Goal: Register for event/course

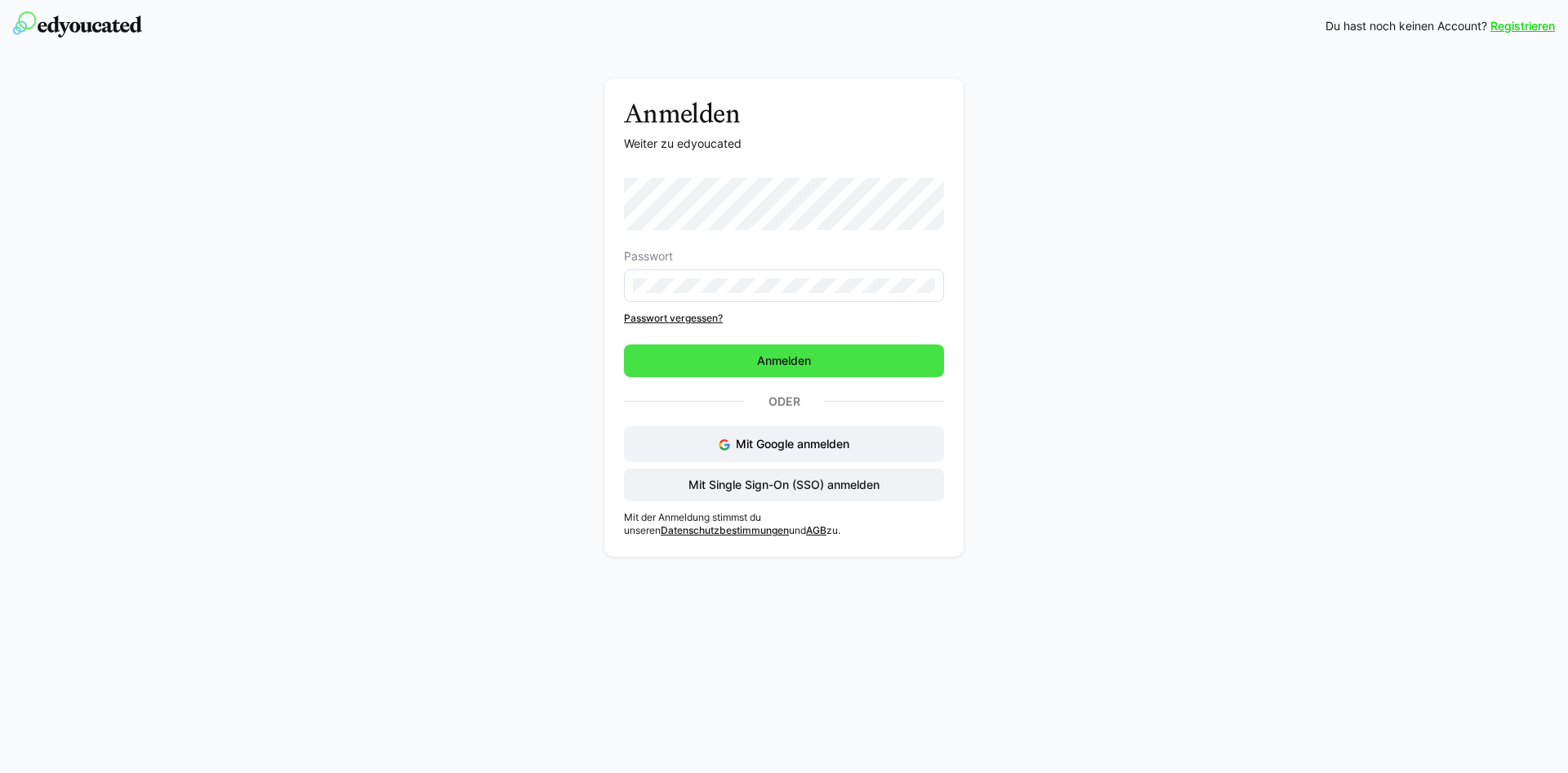
drag, startPoint x: 760, startPoint y: 349, endPoint x: 813, endPoint y: 360, distance: 54.1
click at [762, 349] on span "Anmelden" at bounding box center [784, 361] width 320 height 33
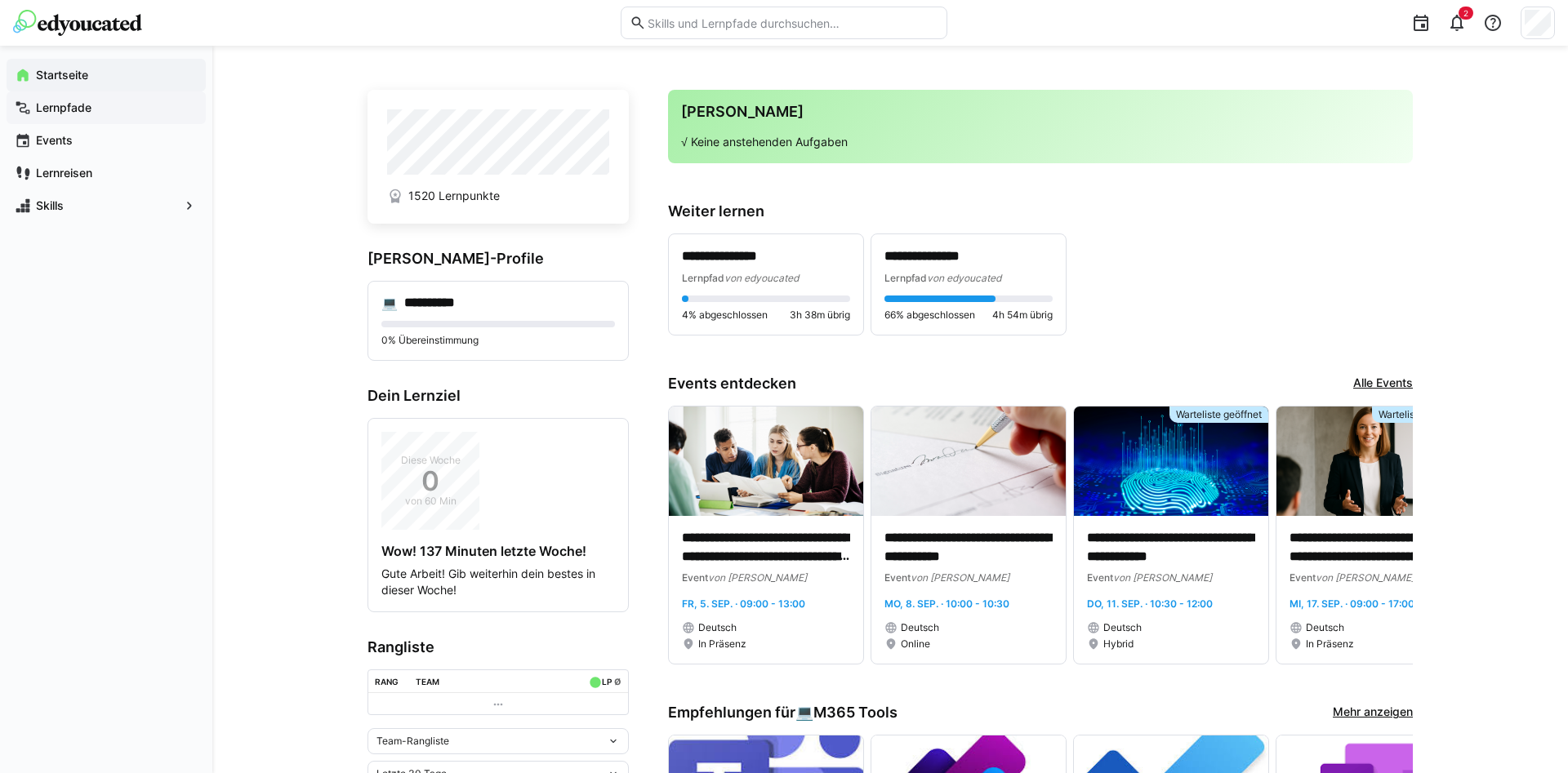
click at [0, 0] on app-navigation-label "Lernpfade" at bounding box center [0, 0] width 0 height 0
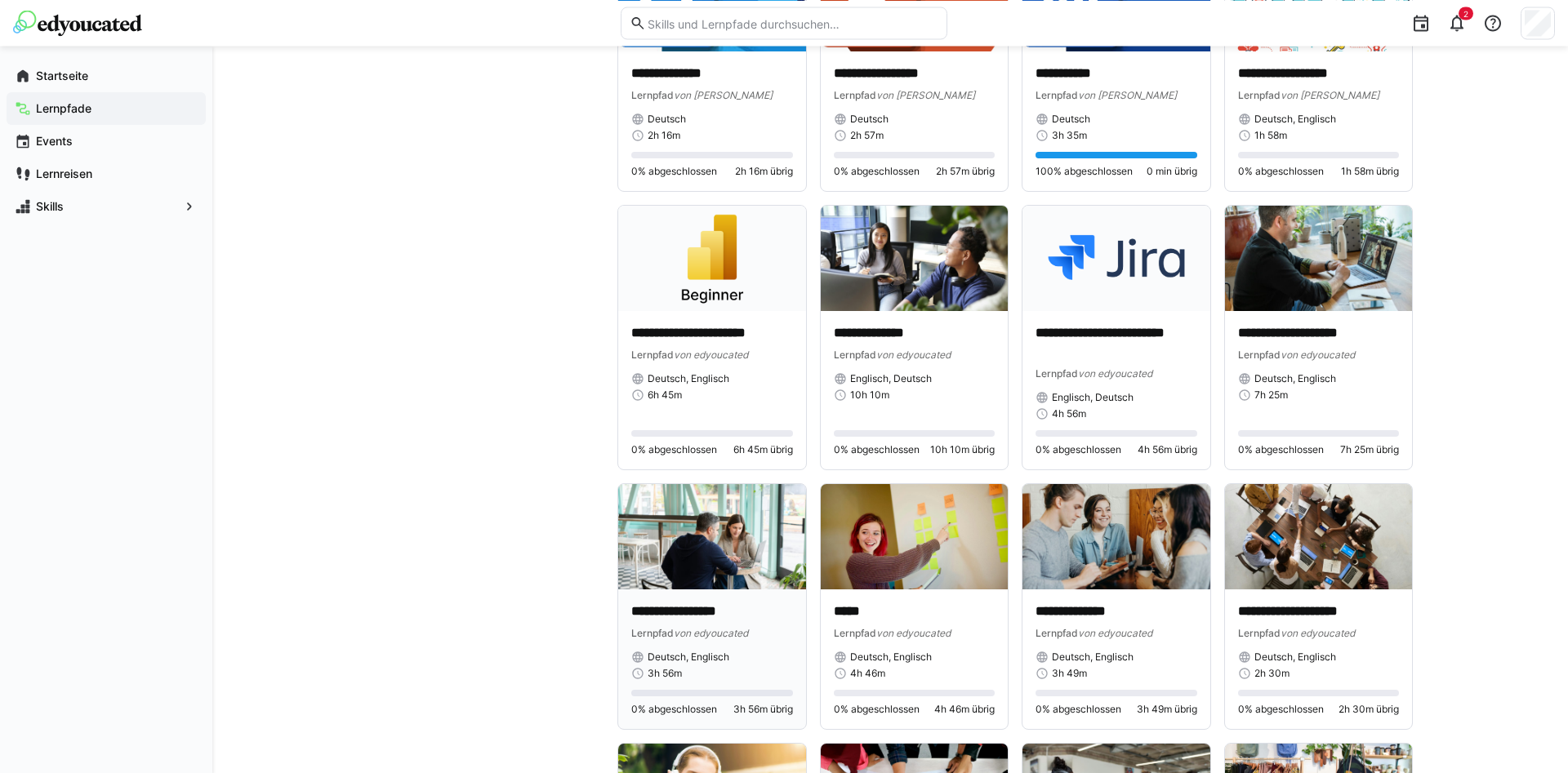
scroll to position [4165, 0]
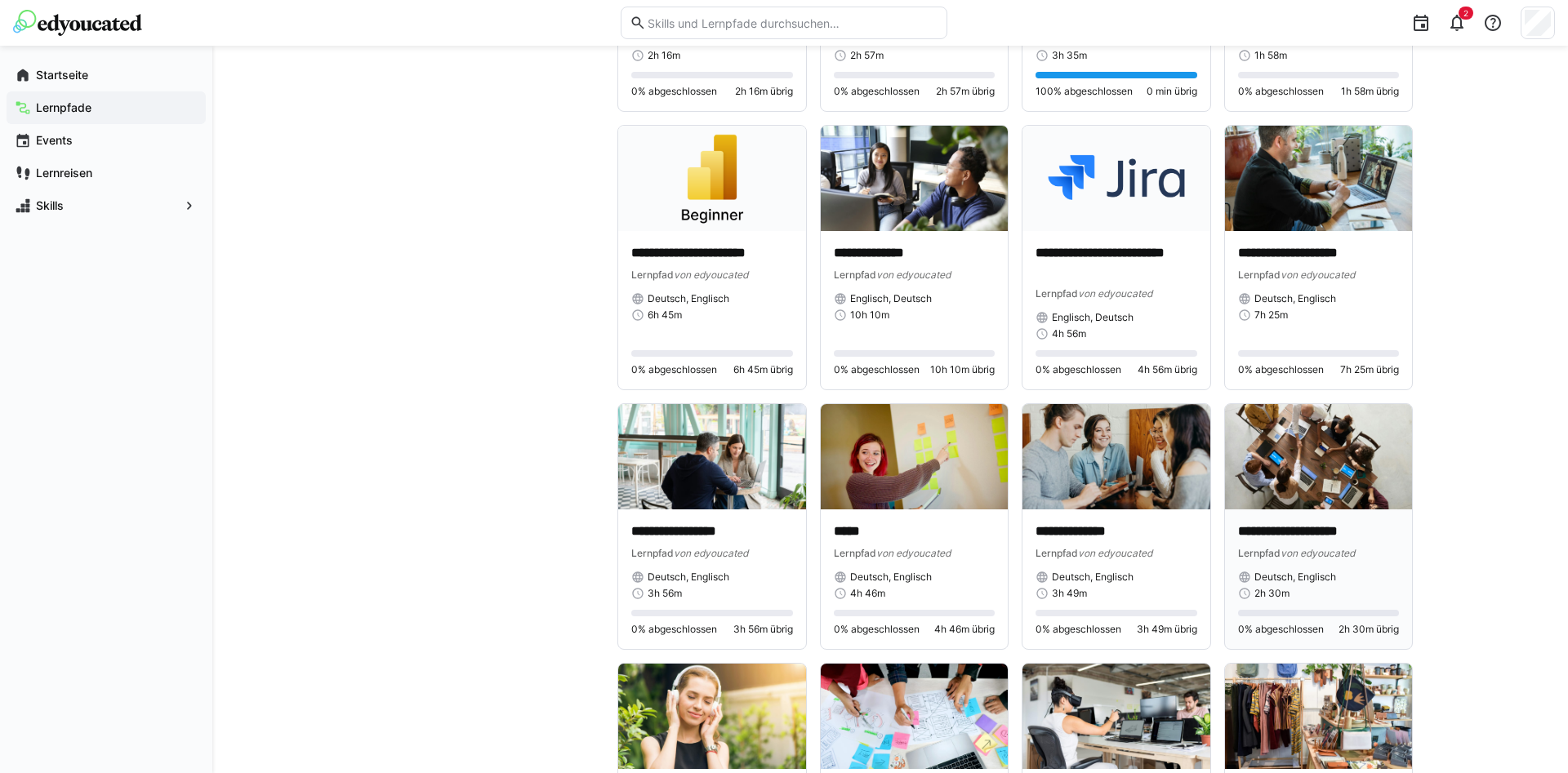
click at [1310, 533] on p "**********" at bounding box center [1318, 532] width 161 height 18
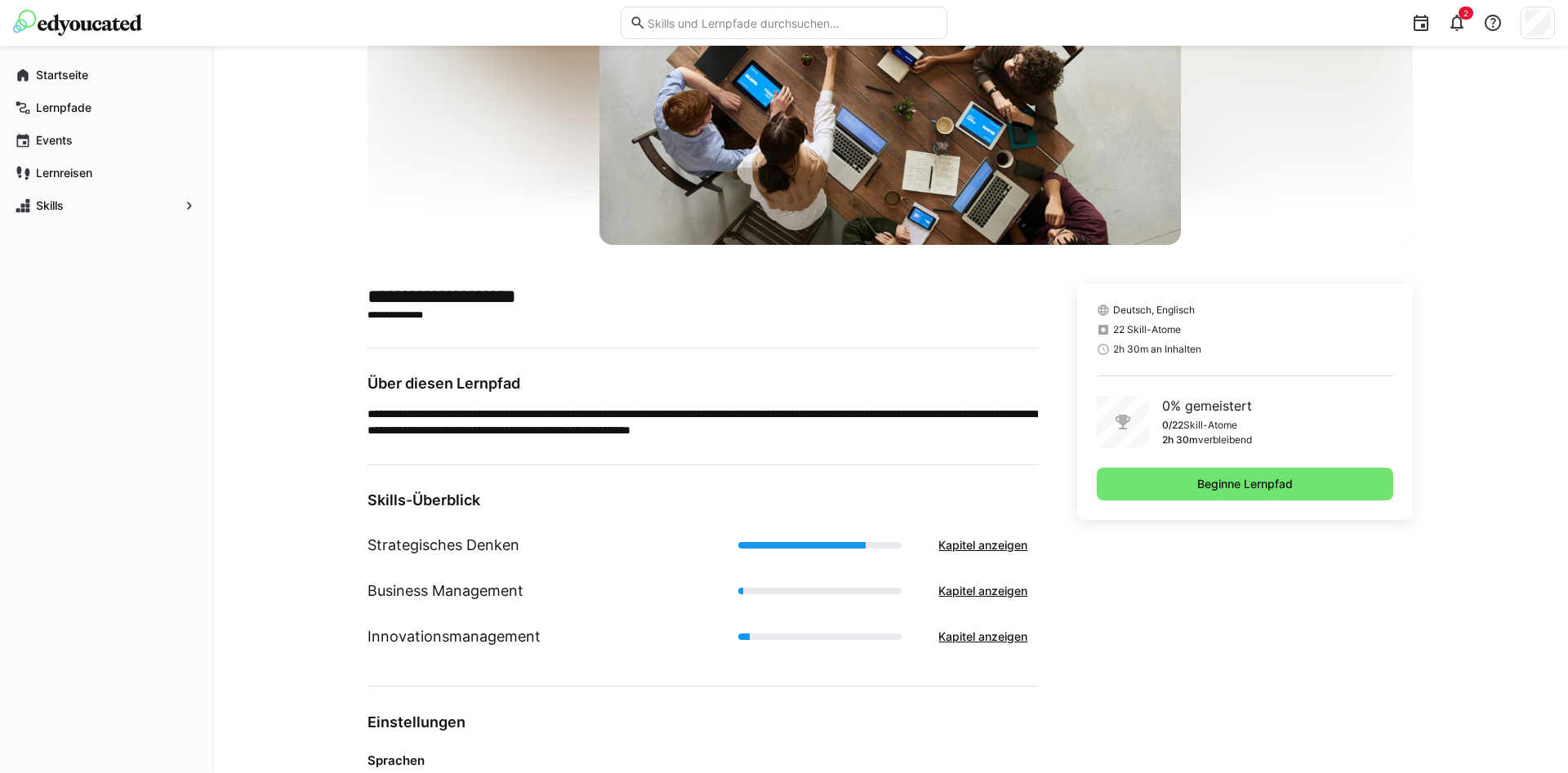
scroll to position [250, 0]
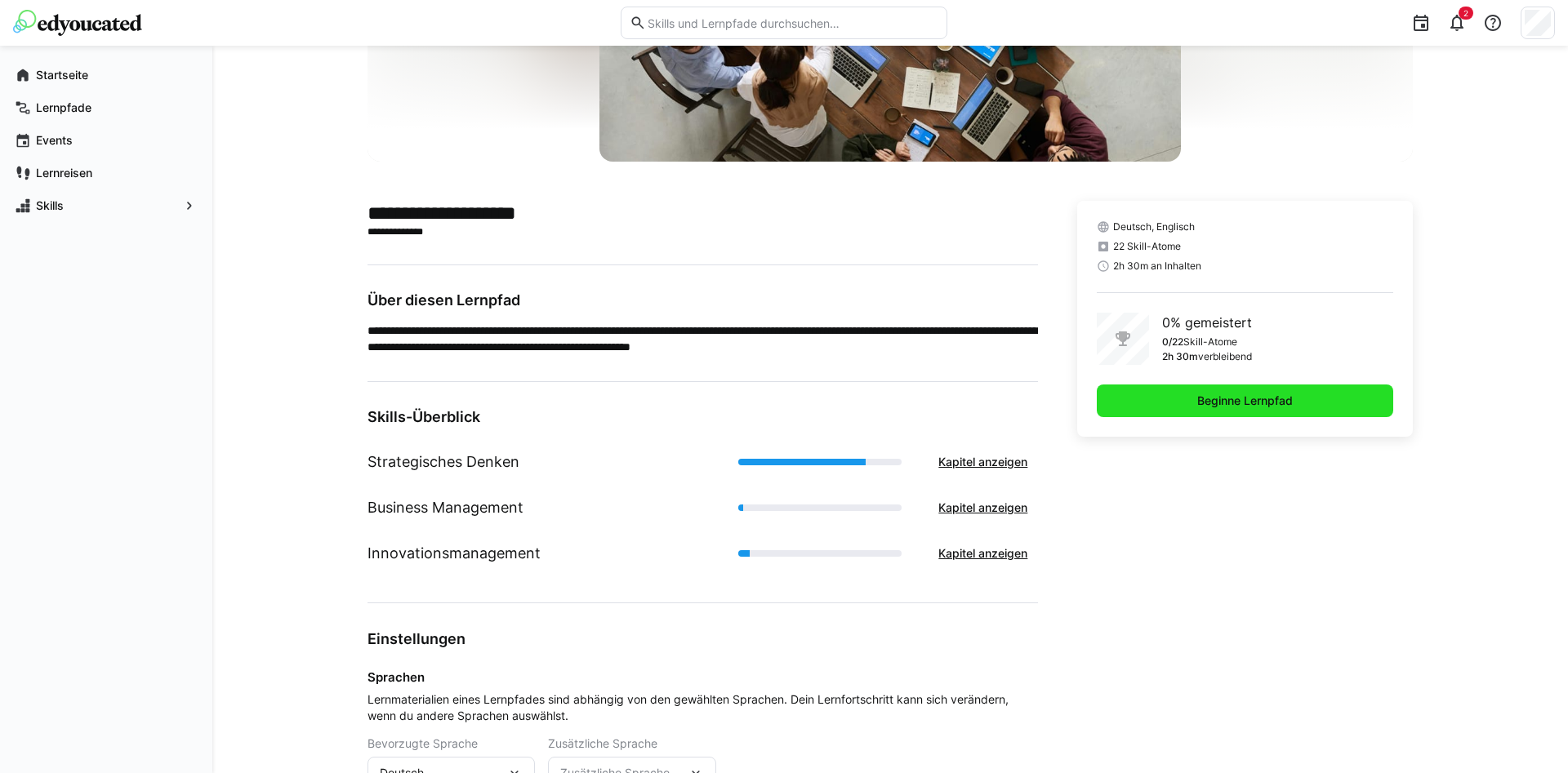
click at [1221, 390] on span "Beginne Lernpfad" at bounding box center [1244, 402] width 296 height 33
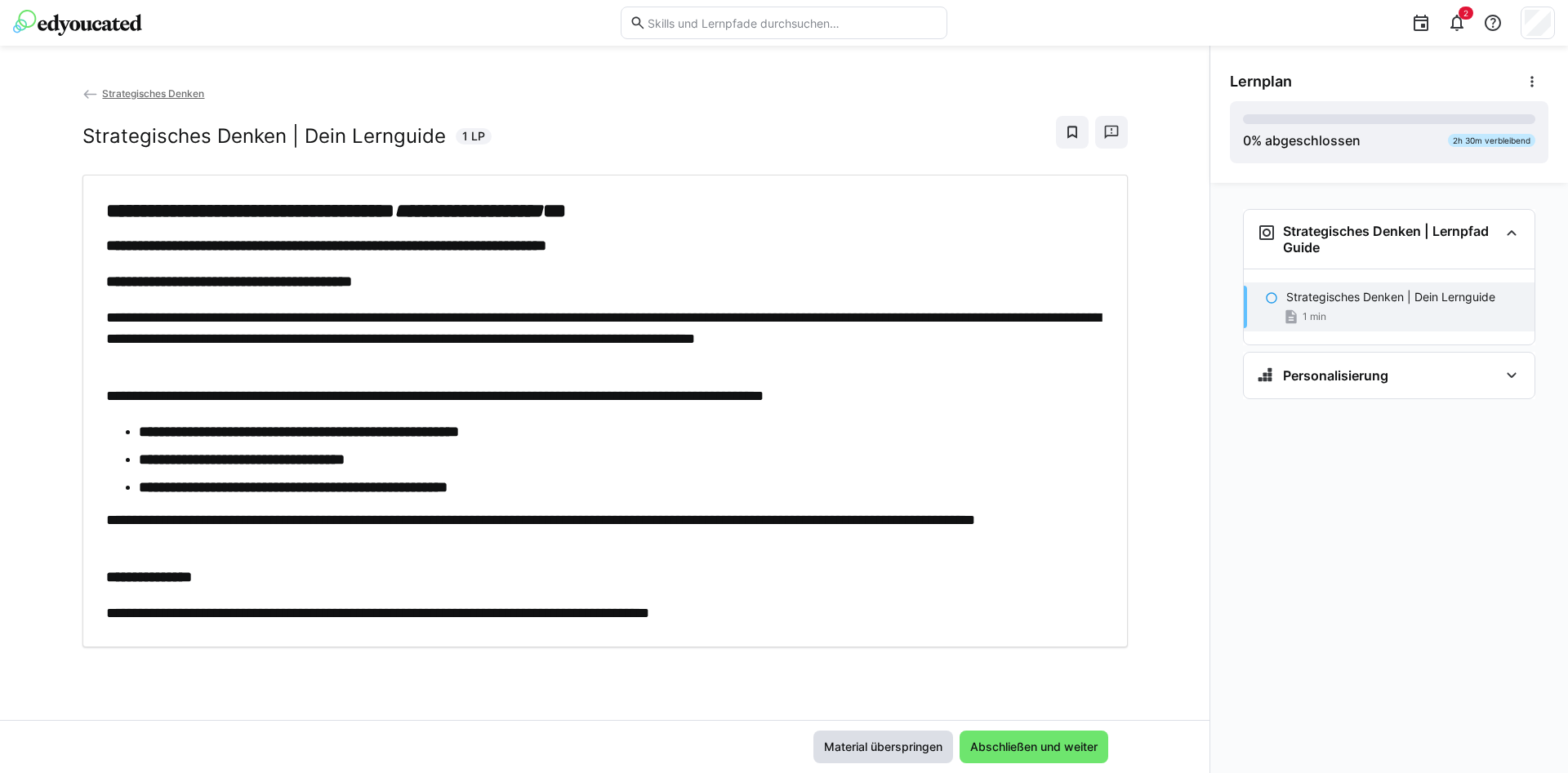
click at [885, 748] on span "Material überspringen" at bounding box center [883, 747] width 123 height 17
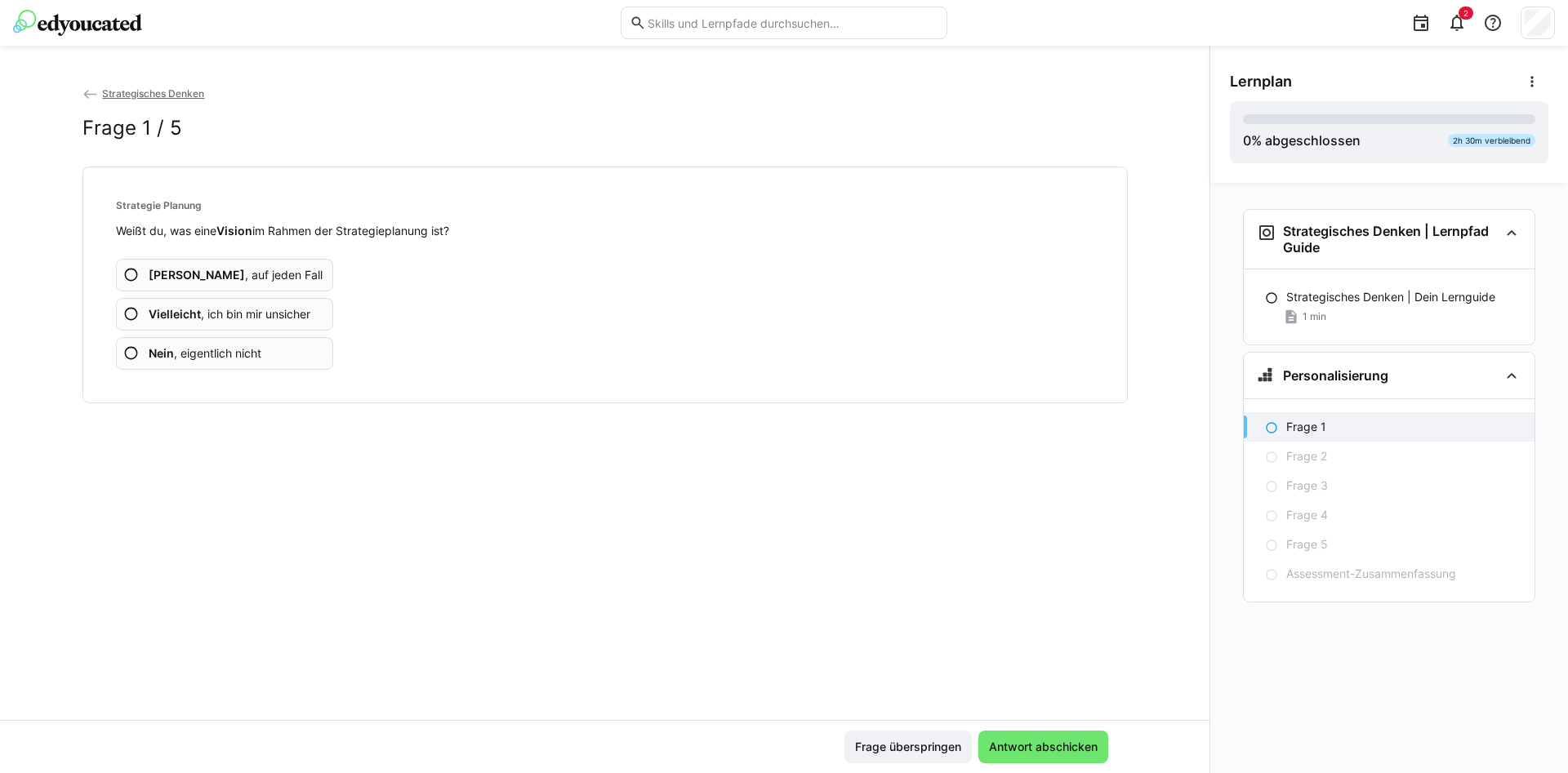
click at [133, 349] on eds-icon at bounding box center [131, 353] width 17 height 17
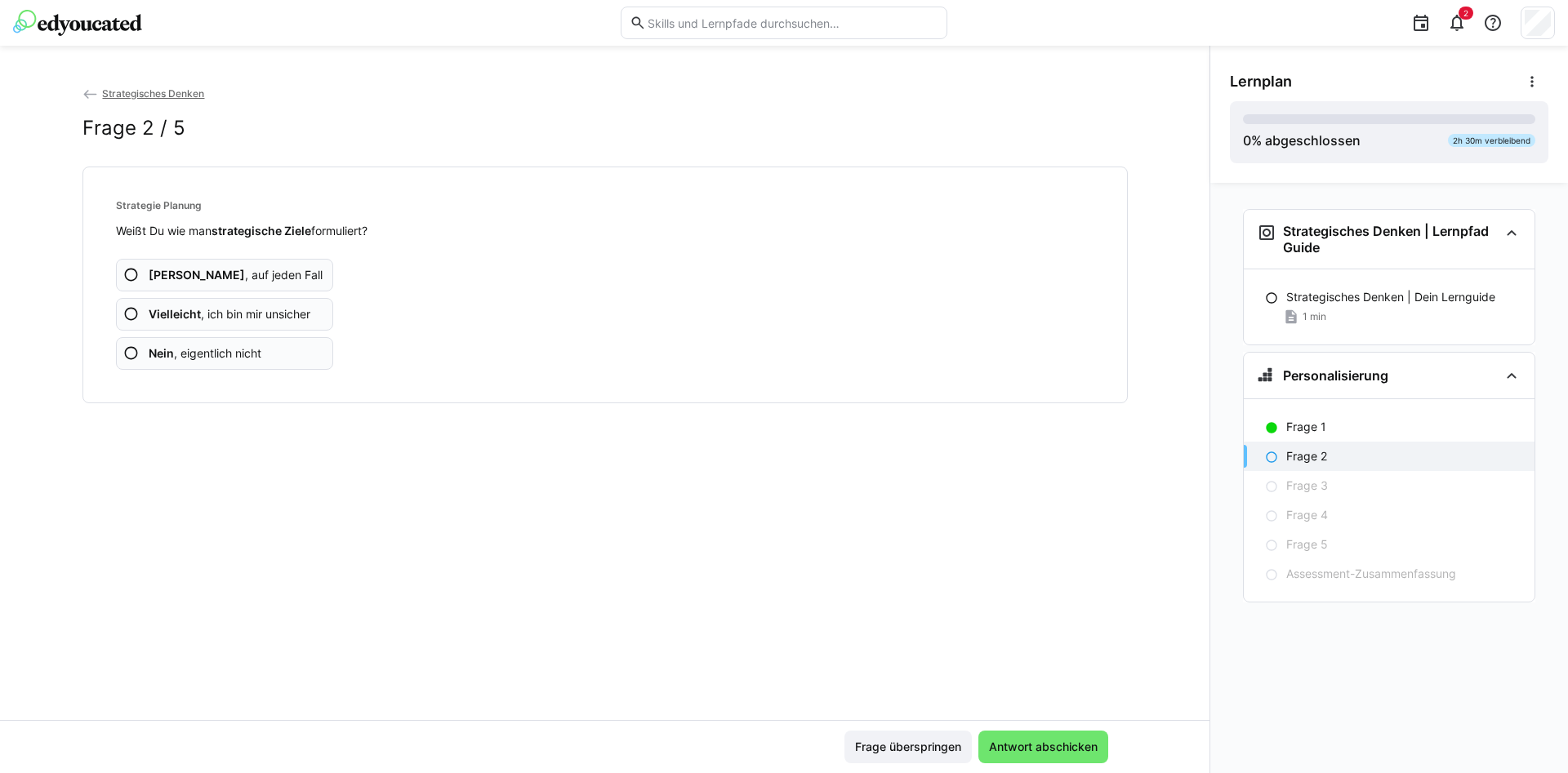
click at [132, 348] on eds-icon at bounding box center [131, 353] width 17 height 17
click at [132, 355] on eds-icon at bounding box center [131, 353] width 17 height 17
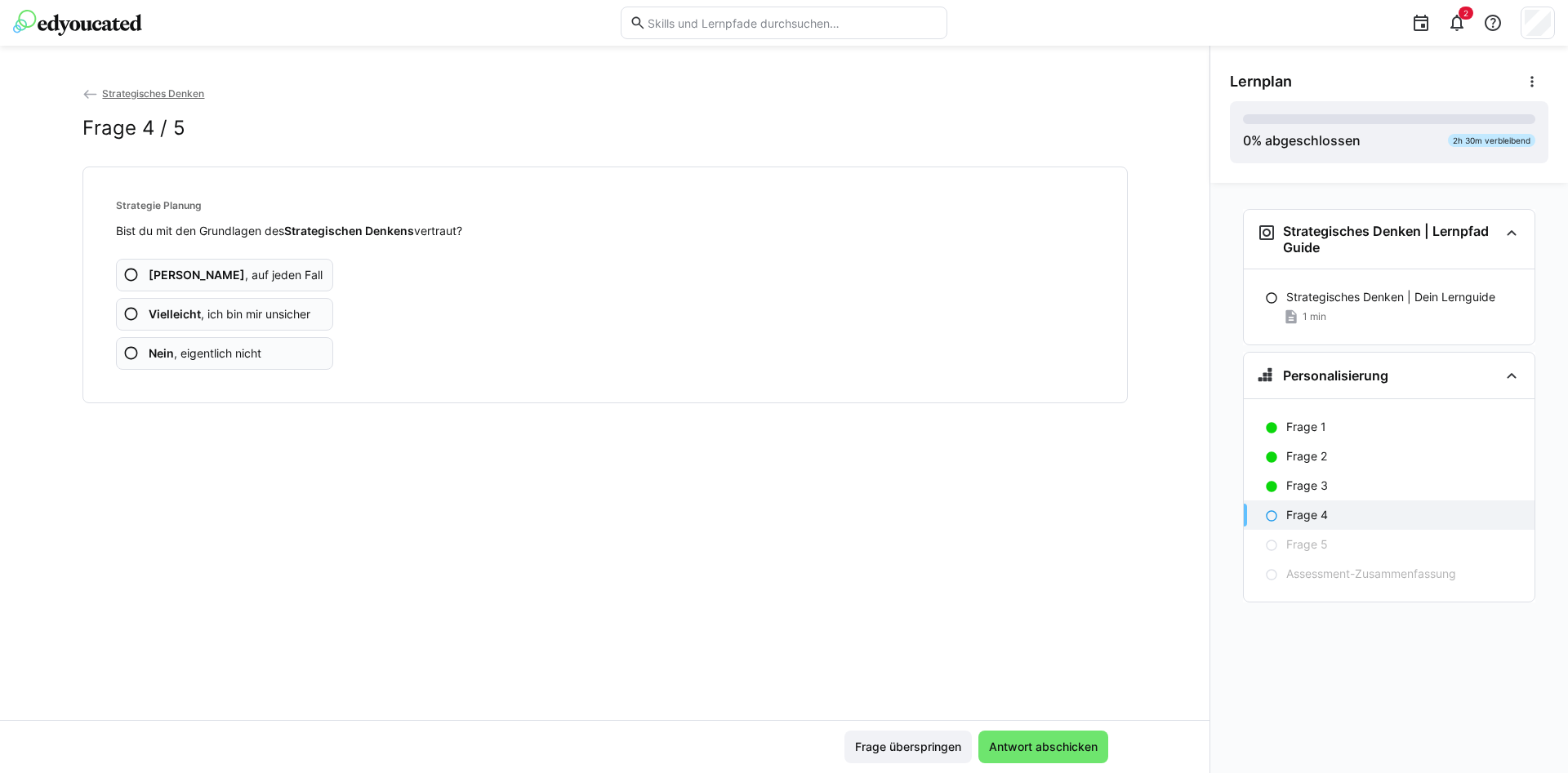
click at [127, 348] on eds-icon at bounding box center [131, 353] width 17 height 17
click at [132, 351] on eds-icon at bounding box center [131, 353] width 17 height 17
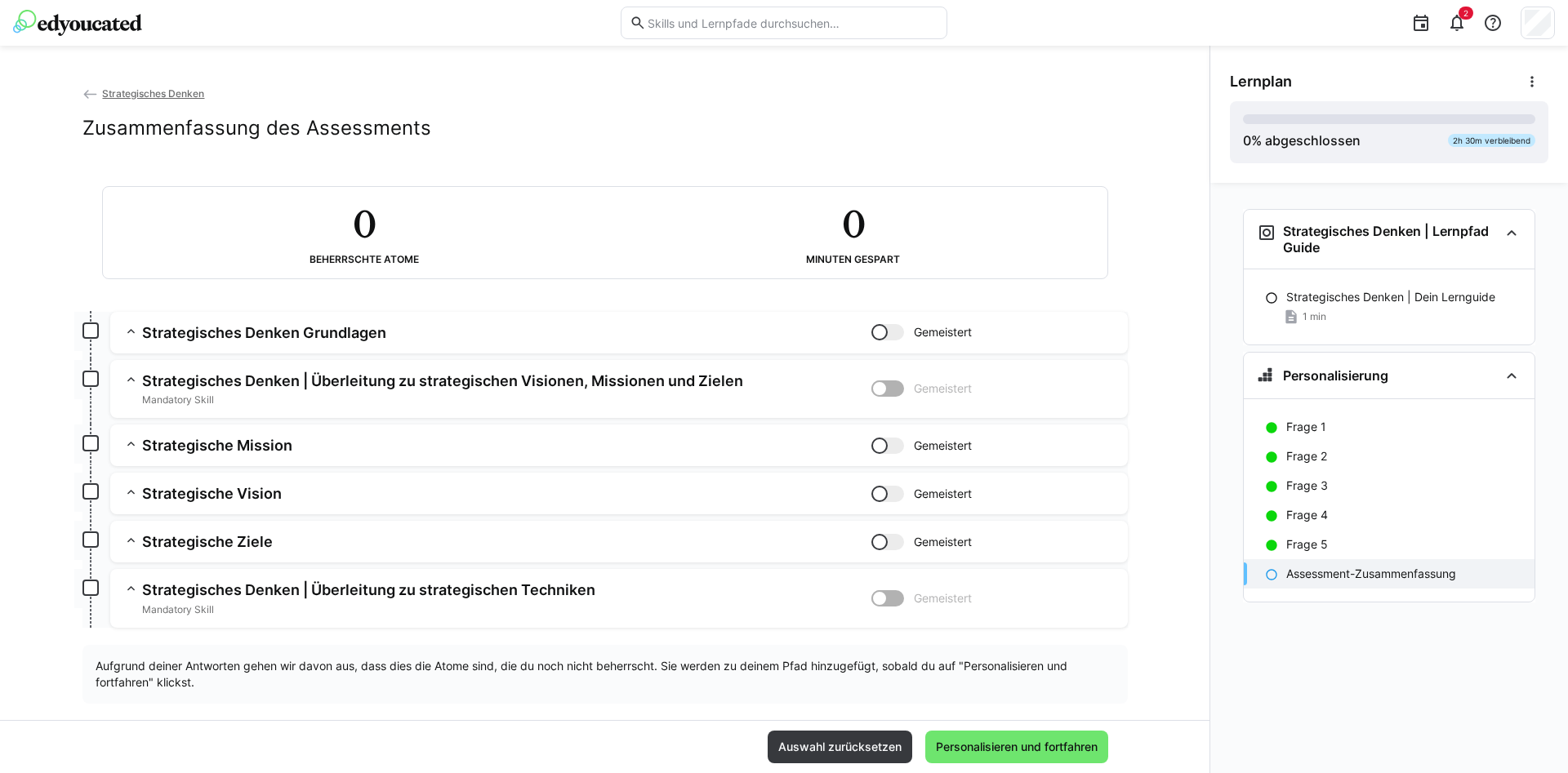
click at [317, 328] on h3 "Strategisches Denken Grundlagen" at bounding box center [506, 333] width 729 height 18
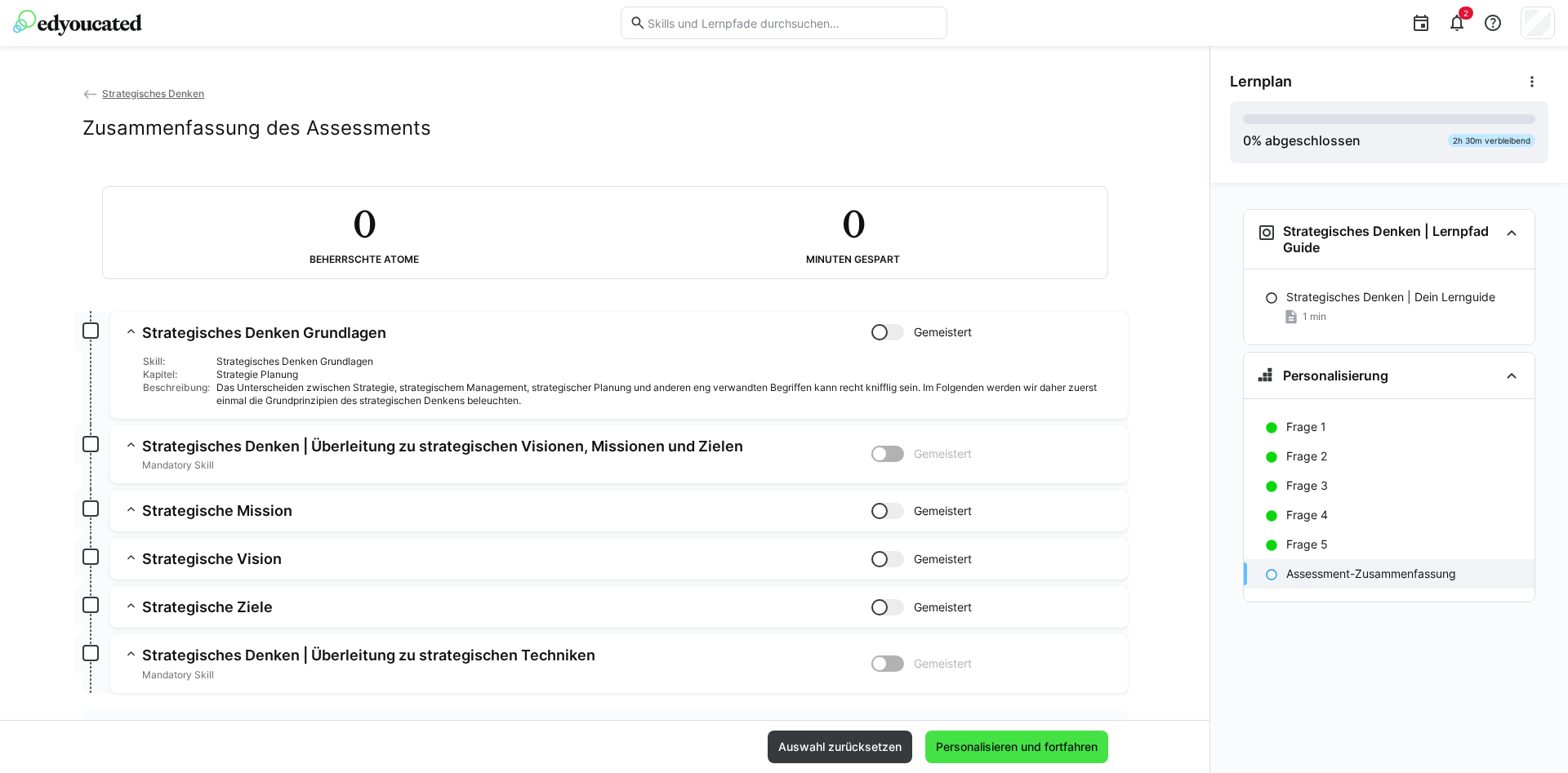
click at [996, 742] on span "Personalisieren und fortfahren" at bounding box center [1016, 747] width 166 height 17
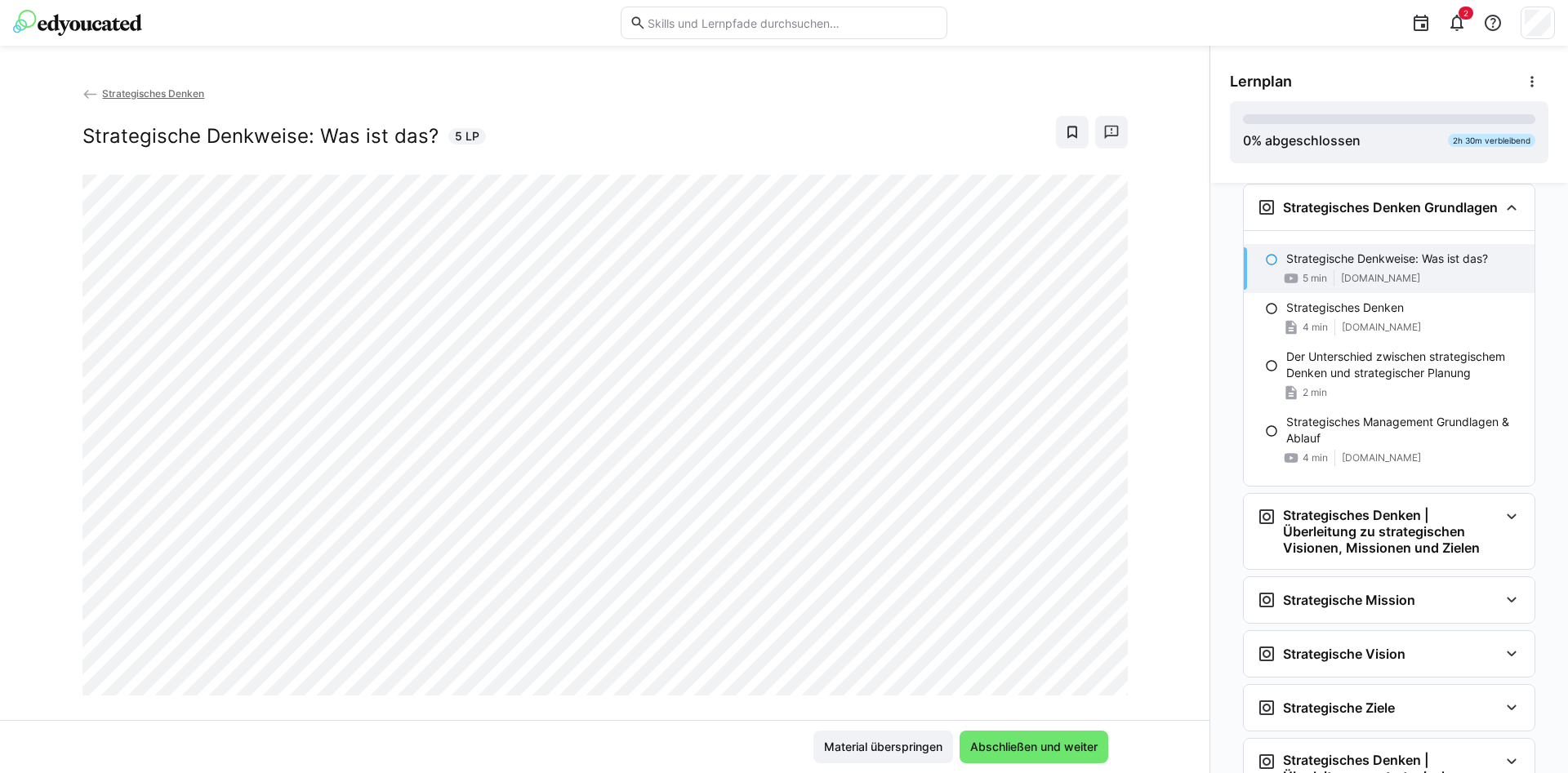
scroll to position [223, 0]
click at [993, 743] on span "Abschließen und weiter" at bounding box center [1033, 747] width 132 height 17
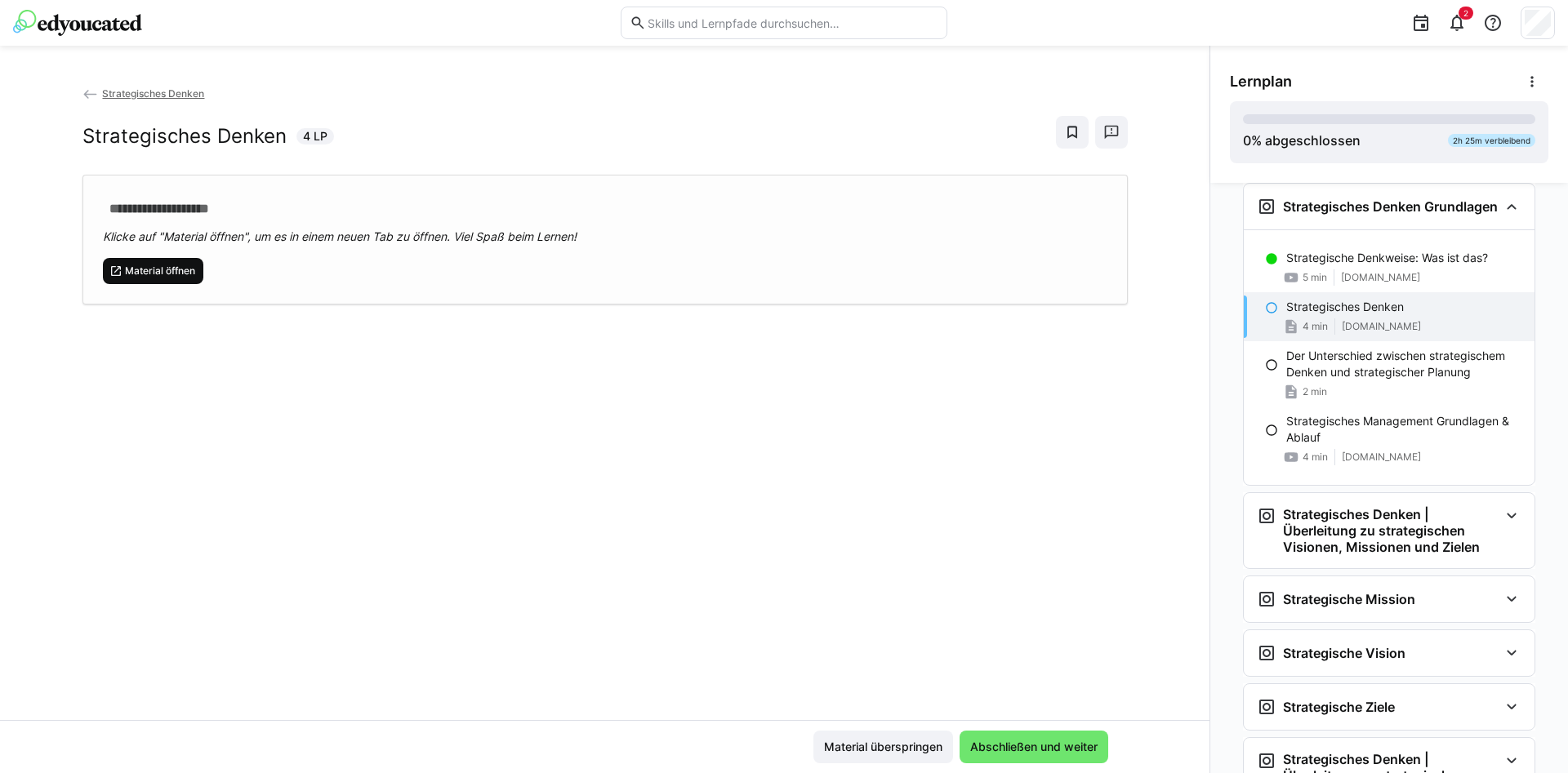
click at [154, 263] on span "Material öffnen" at bounding box center [154, 270] width 101 height 26
click at [1004, 746] on span "Abschließen und weiter" at bounding box center [1033, 747] width 132 height 17
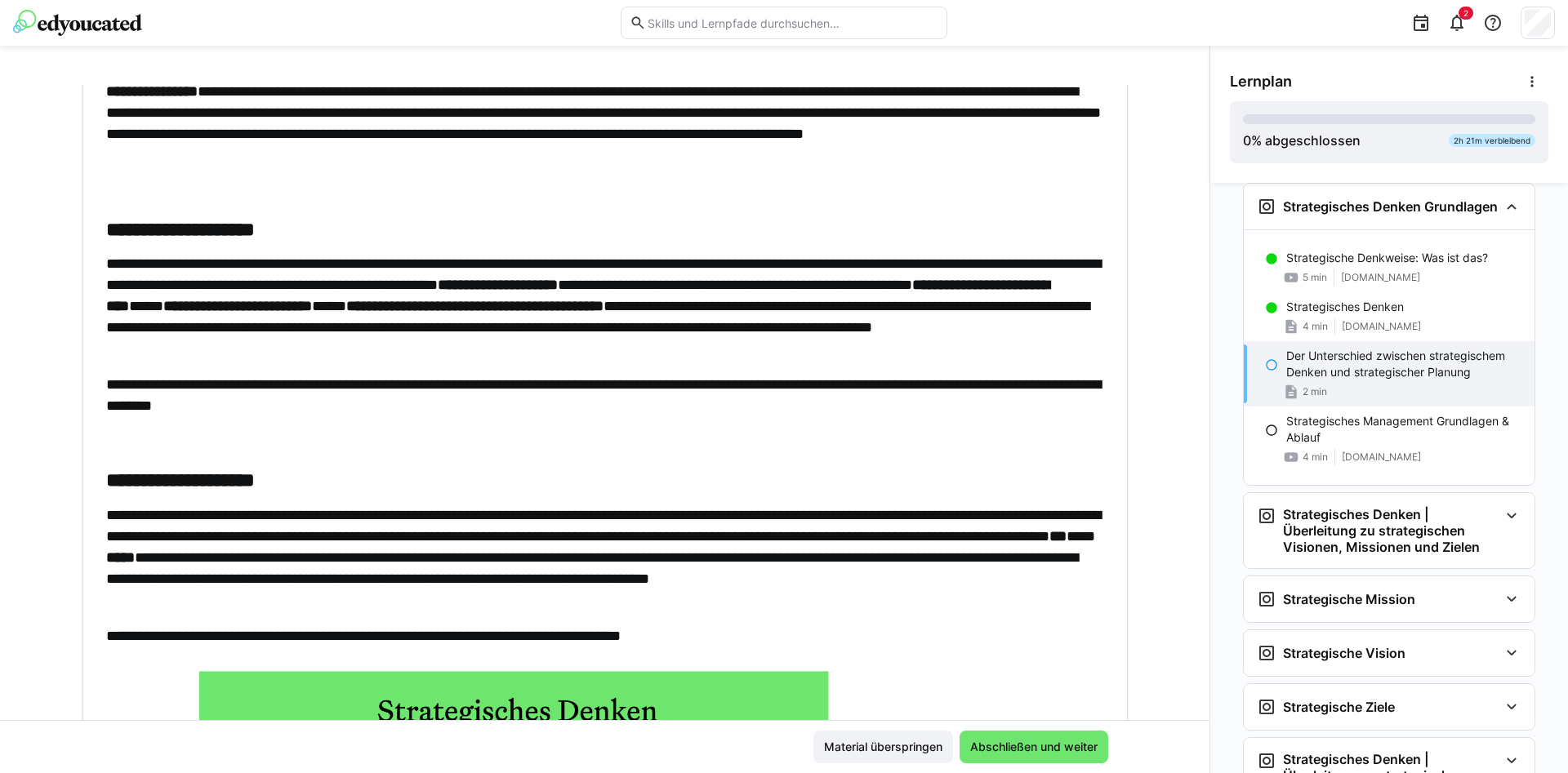
scroll to position [416, 0]
